Goal: Transaction & Acquisition: Book appointment/travel/reservation

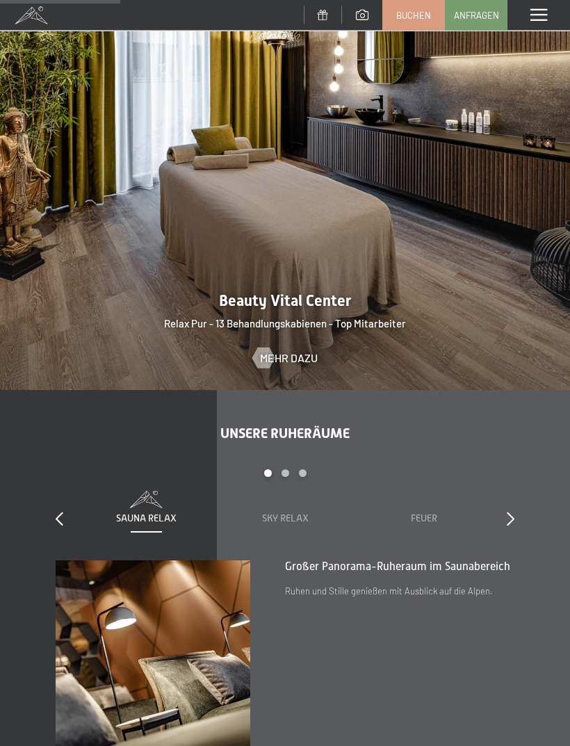
scroll to position [1359, 0]
click at [534, 21] on span at bounding box center [538, 15] width 17 height 13
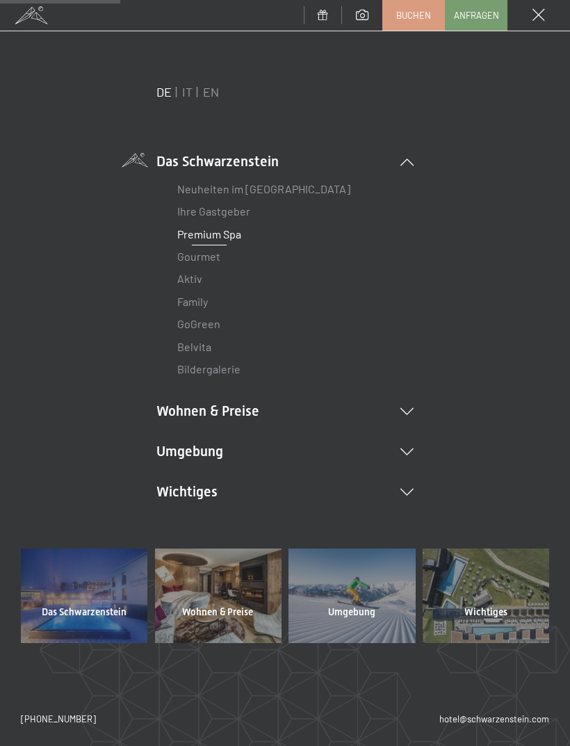
click at [403, 408] on icon at bounding box center [406, 411] width 13 height 7
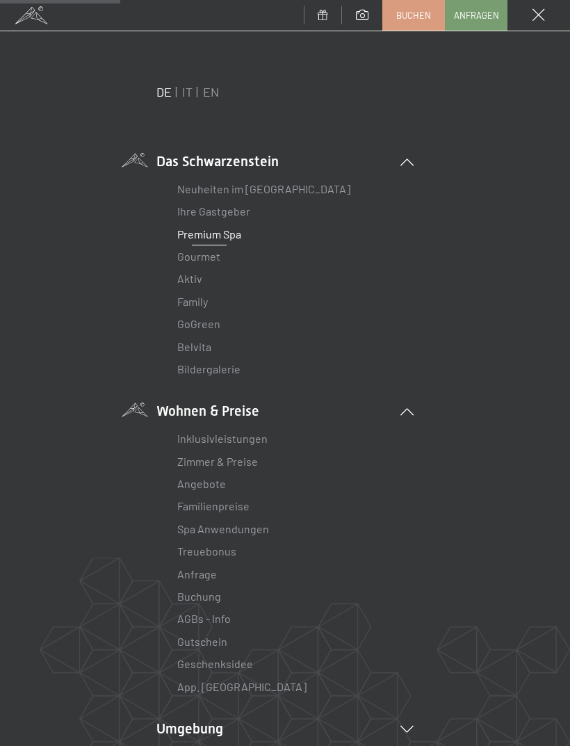
click at [234, 457] on link "Zimmer & Preise" at bounding box center [217, 460] width 81 height 13
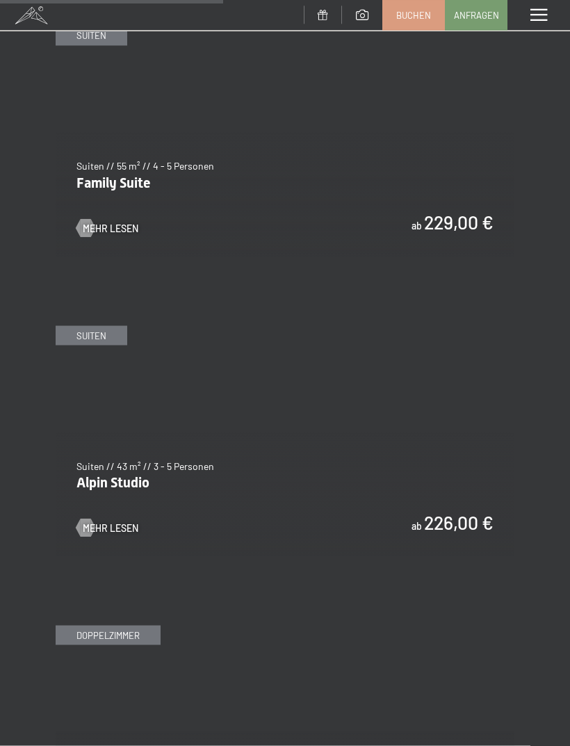
scroll to position [2550, 0]
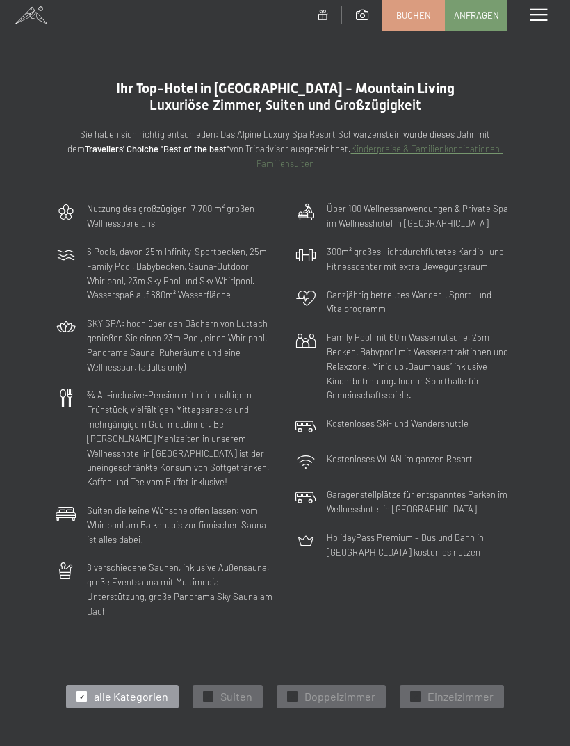
click at [537, 18] on span at bounding box center [538, 15] width 17 height 13
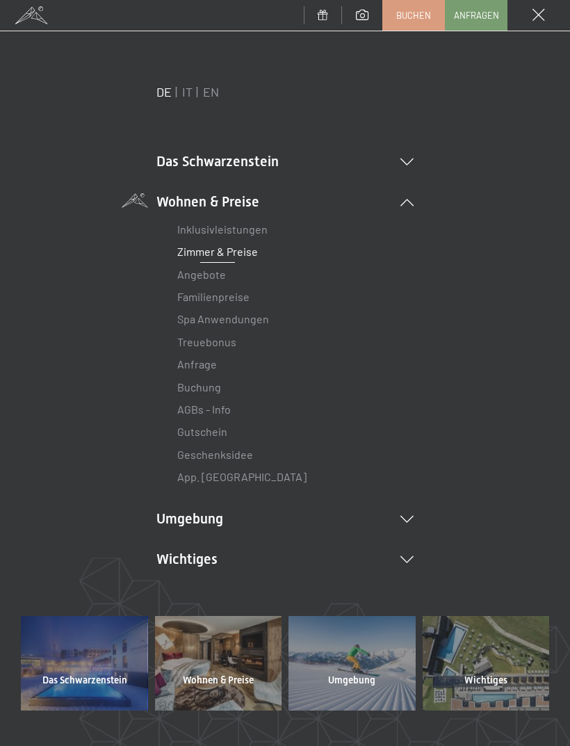
click at [407, 161] on icon at bounding box center [406, 161] width 13 height 7
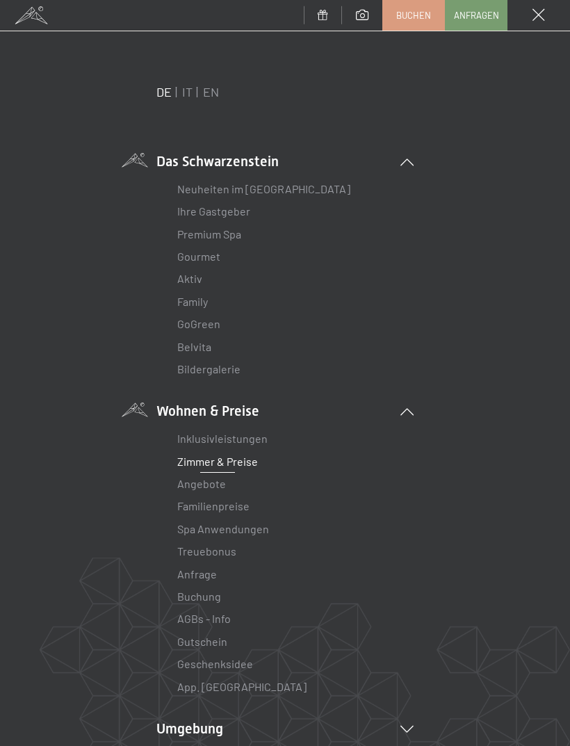
click at [234, 210] on link "Ihre Gastgeber" at bounding box center [213, 210] width 73 height 13
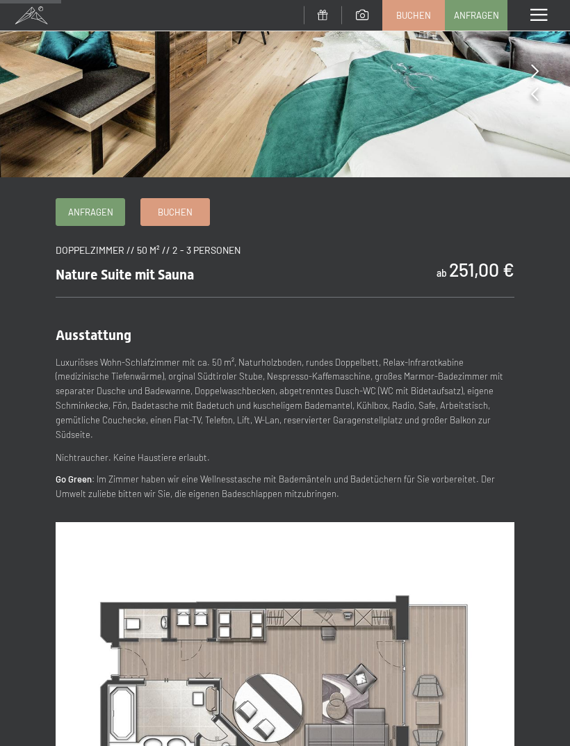
scroll to position [293, 0]
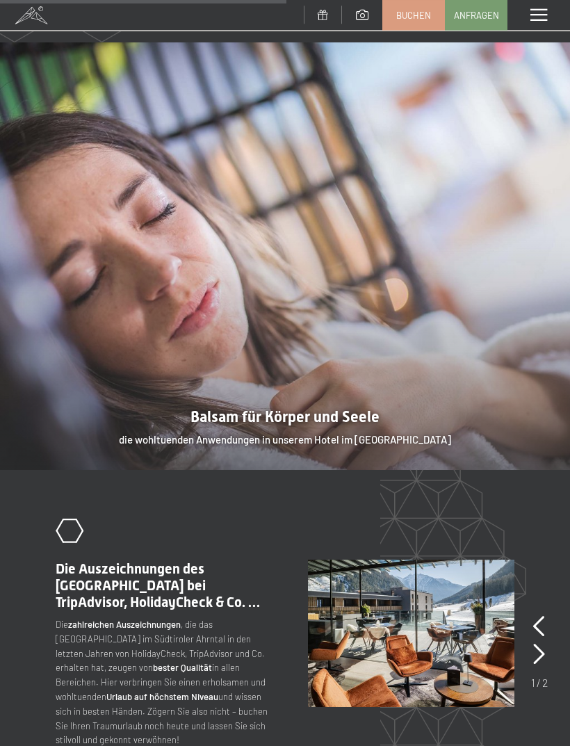
scroll to position [1466, 0]
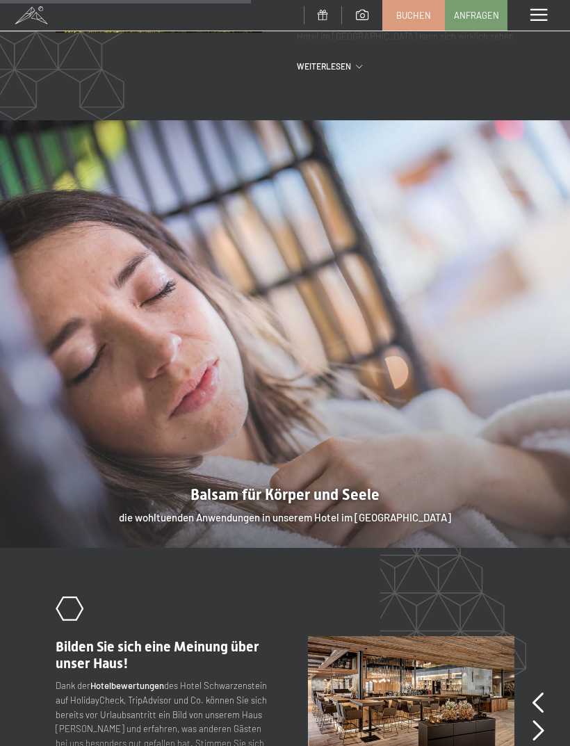
click at [530, 15] on span at bounding box center [538, 15] width 17 height 13
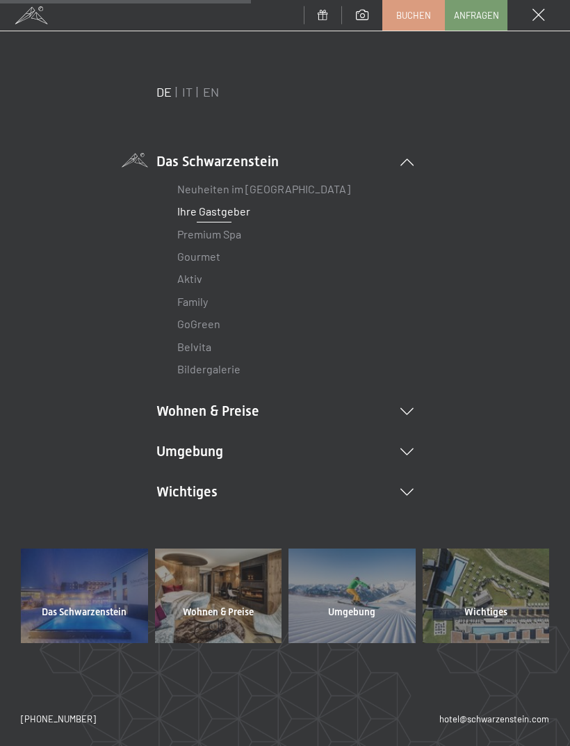
click at [208, 370] on link "Bildergalerie" at bounding box center [208, 368] width 63 height 13
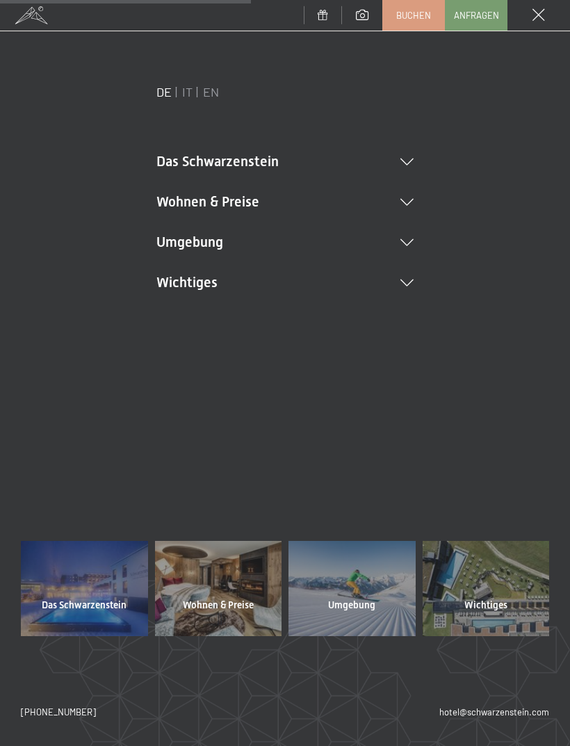
scroll to position [0, 0]
click at [409, 200] on icon at bounding box center [406, 202] width 13 height 7
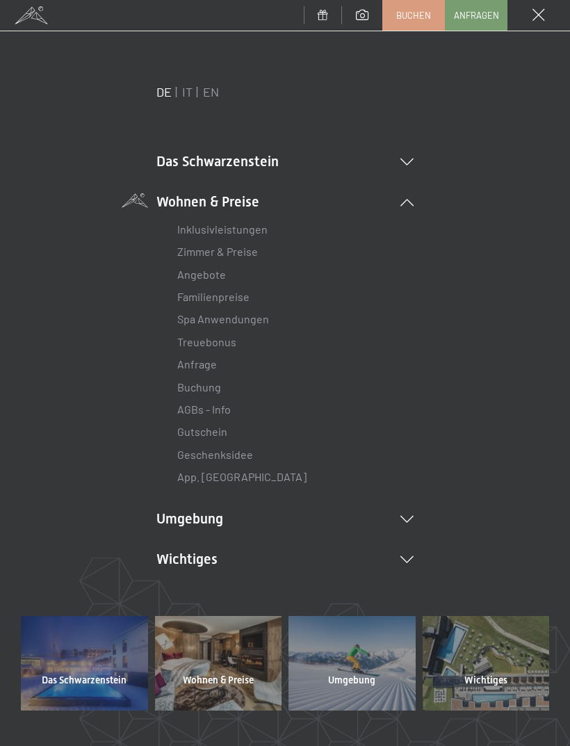
click at [208, 274] on link "Angebote" at bounding box center [201, 274] width 49 height 13
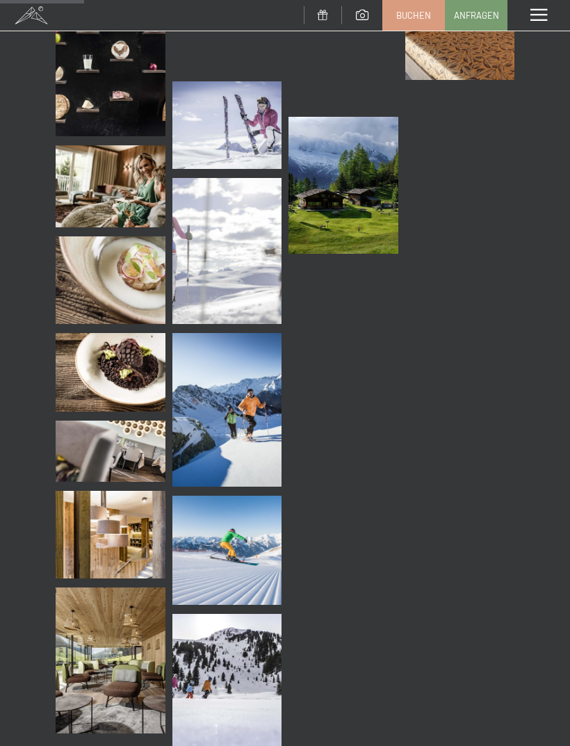
scroll to position [1639, 0]
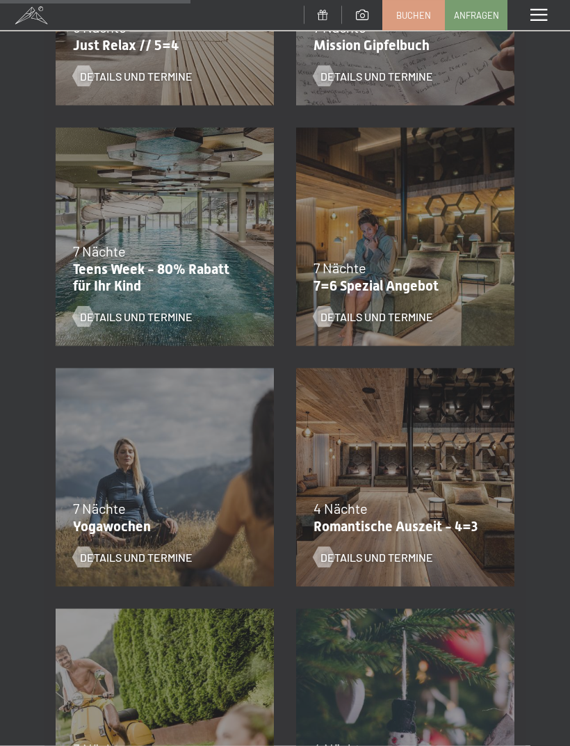
scroll to position [687, 0]
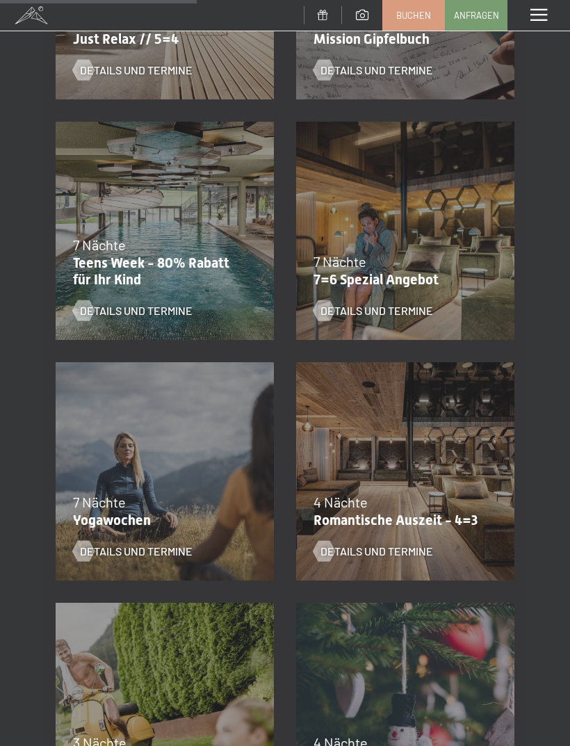
click at [394, 548] on span "Details und Termine" at bounding box center [376, 550] width 113 height 15
